Goal: Obtain resource: Download file/media

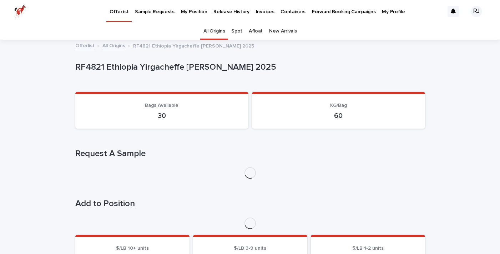
click at [218, 31] on link "All Origins" at bounding box center [215, 31] width 22 height 17
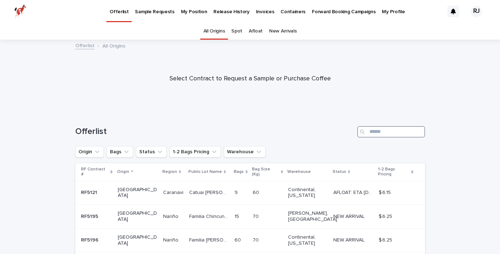
click at [375, 135] on input "Search" at bounding box center [391, 131] width 68 height 11
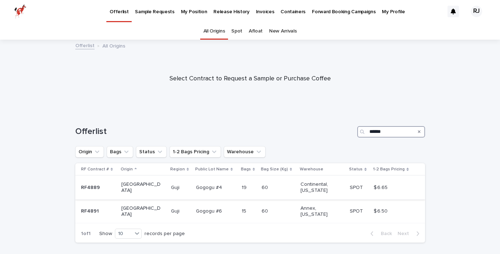
type input "******"
click at [201, 185] on p "Gogogu #4" at bounding box center [209, 186] width 27 height 7
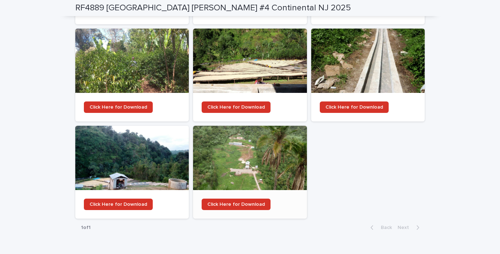
scroll to position [1121, 0]
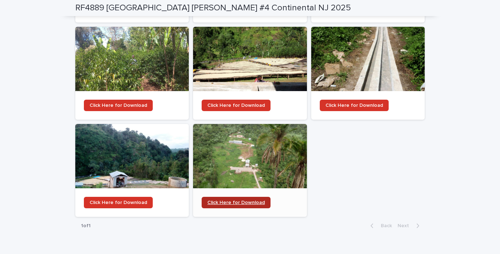
click at [250, 200] on span "Click Here for Download" at bounding box center [235, 202] width 57 height 5
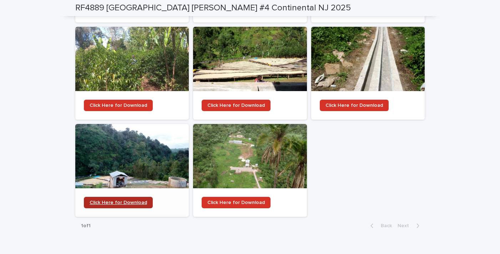
click at [134, 200] on span "Click Here for Download" at bounding box center [118, 202] width 57 height 5
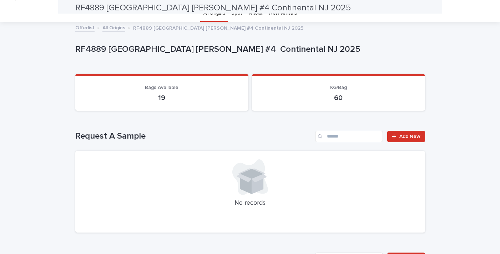
scroll to position [0, 0]
